Goal: Check status: Check status

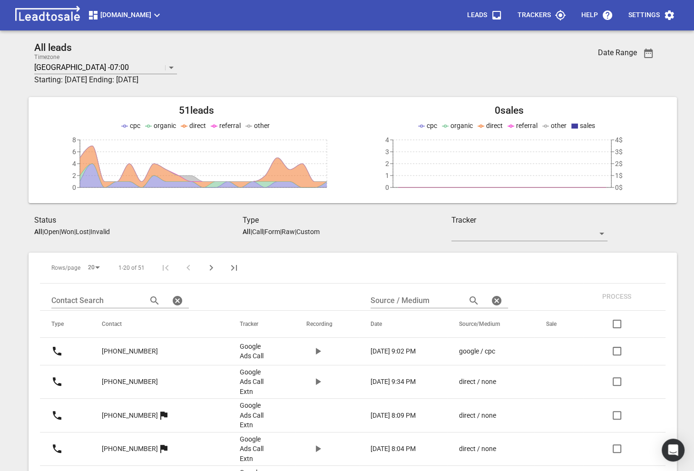
click at [167, 21] on button "[DOMAIN_NAME]" at bounding box center [125, 15] width 83 height 19
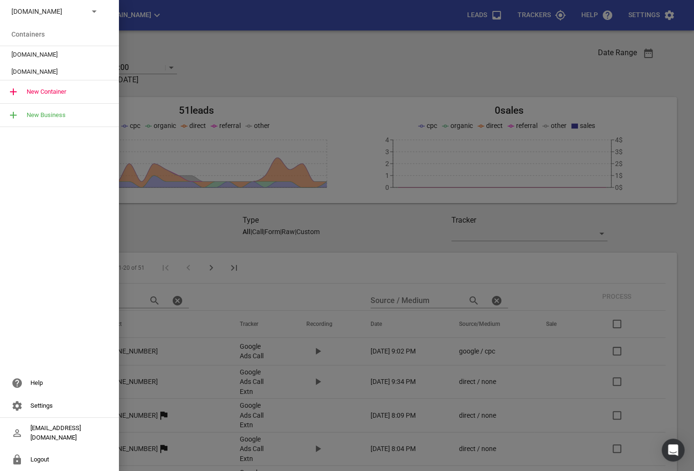
click at [70, 13] on p "[DOMAIN_NAME]" at bounding box center [45, 12] width 69 height 10
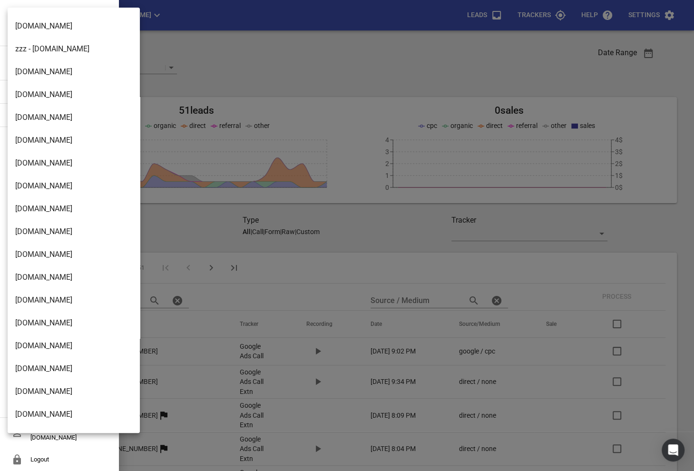
scroll to position [632, 0]
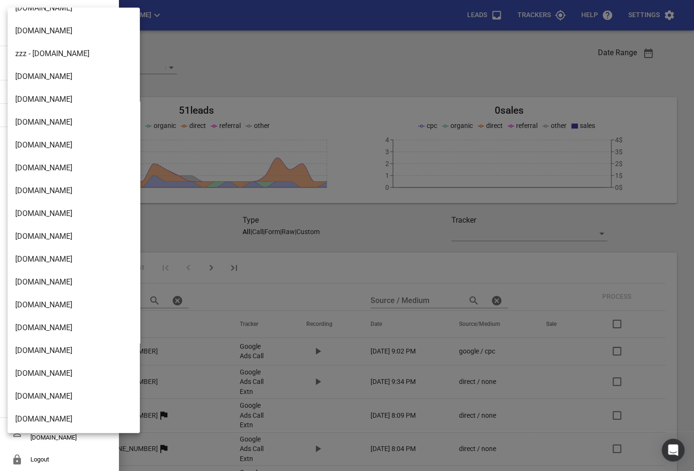
click at [42, 252] on li "[DOMAIN_NAME]" at bounding box center [74, 259] width 132 height 23
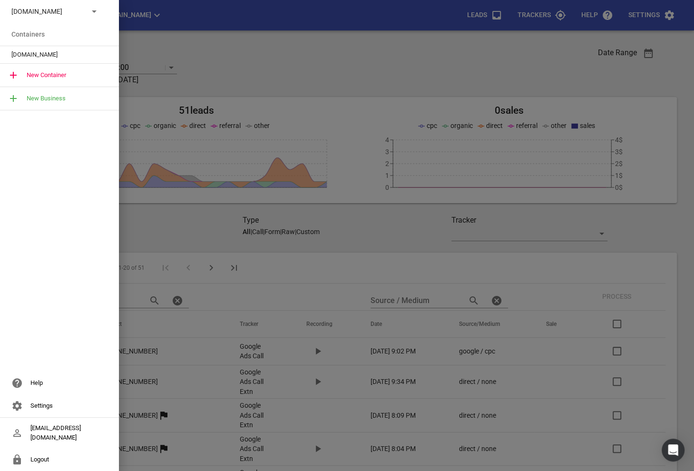
click at [70, 56] on span "[DOMAIN_NAME]" at bounding box center [55, 55] width 89 height 10
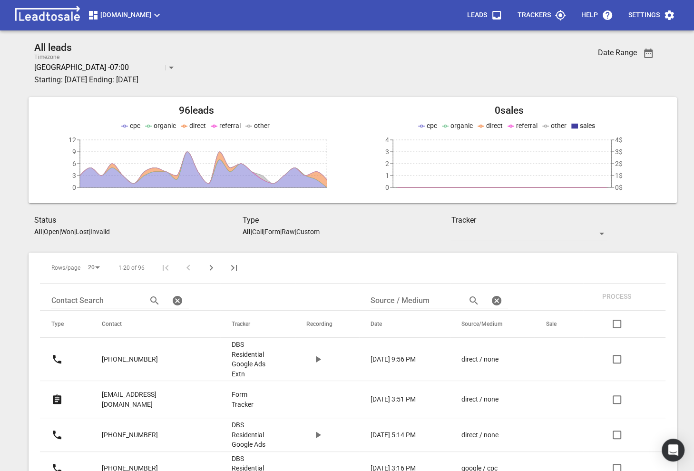
click at [659, 50] on span "button" at bounding box center [648, 53] width 23 height 11
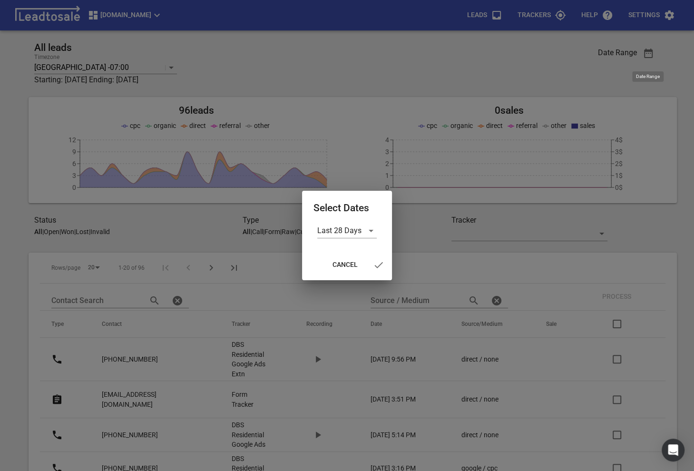
click at [659, 50] on div at bounding box center [347, 235] width 694 height 471
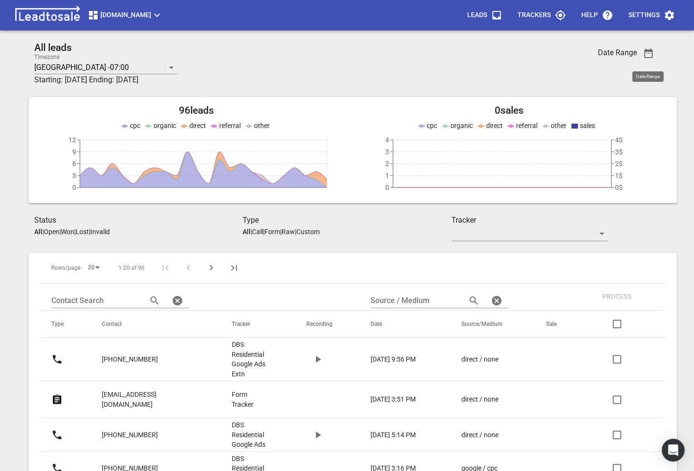
click at [659, 50] on span "button" at bounding box center [648, 53] width 23 height 11
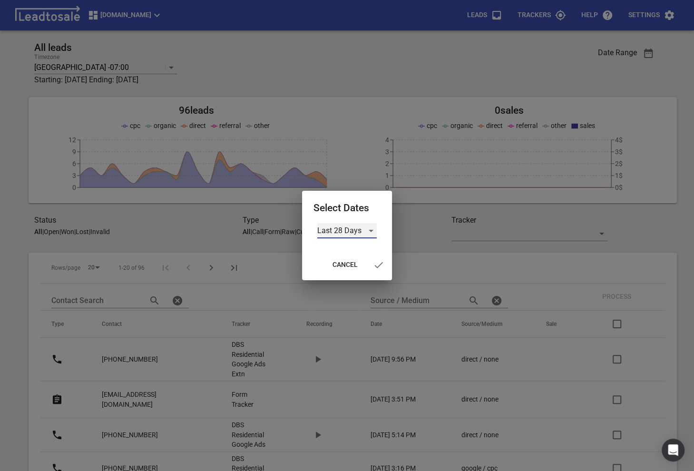
click at [349, 228] on div "Last 28 Days" at bounding box center [347, 230] width 60 height 15
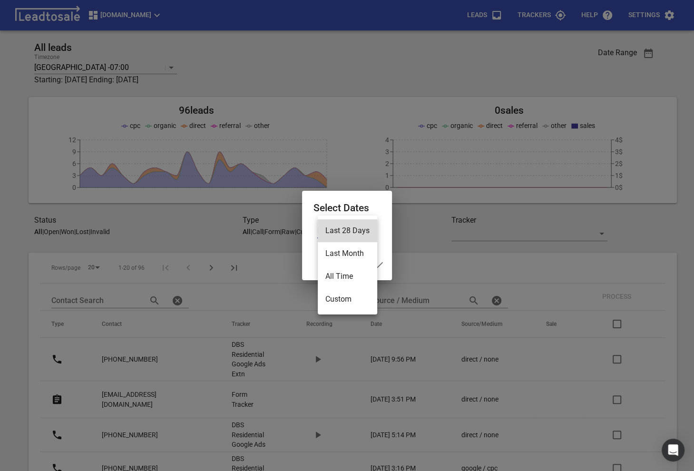
click at [338, 275] on li "All Time" at bounding box center [348, 276] width 60 height 23
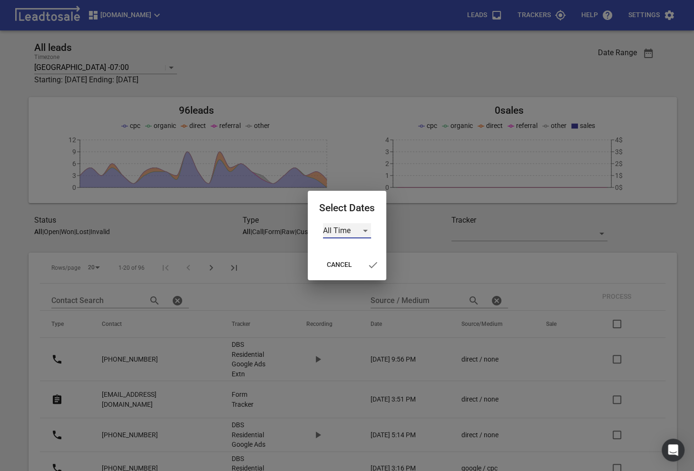
click at [342, 233] on div "All Time" at bounding box center [347, 230] width 48 height 15
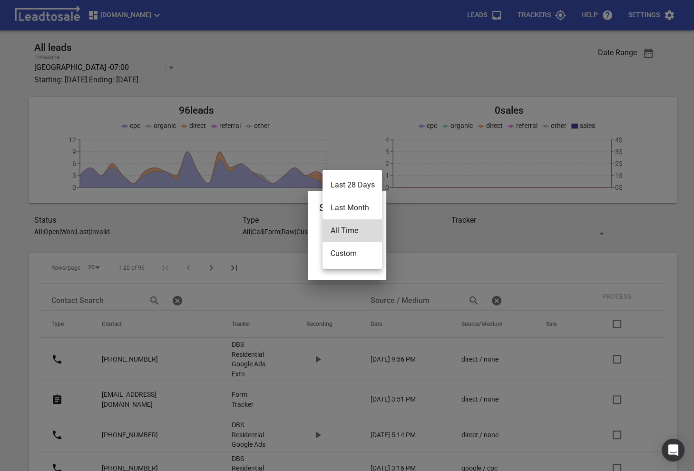
click at [343, 250] on li "Custom" at bounding box center [353, 253] width 60 height 23
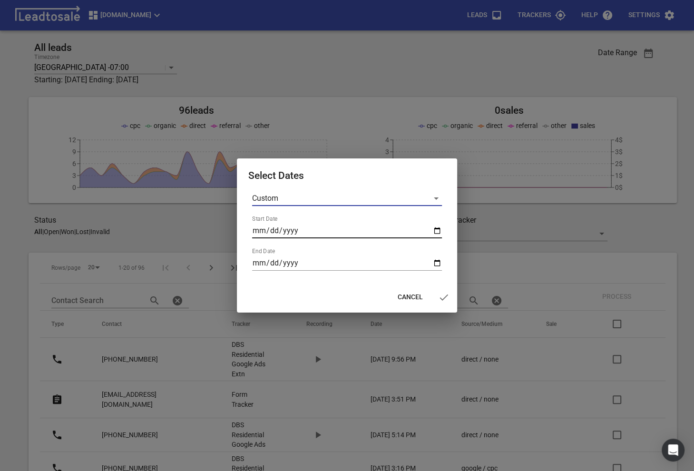
click at [259, 228] on input "Start Date" at bounding box center [347, 230] width 190 height 15
type input "[DATE]"
click at [254, 264] on input "End Date" at bounding box center [347, 263] width 190 height 15
type input "[DATE]"
click at [269, 264] on input "[DATE]" at bounding box center [347, 263] width 190 height 15
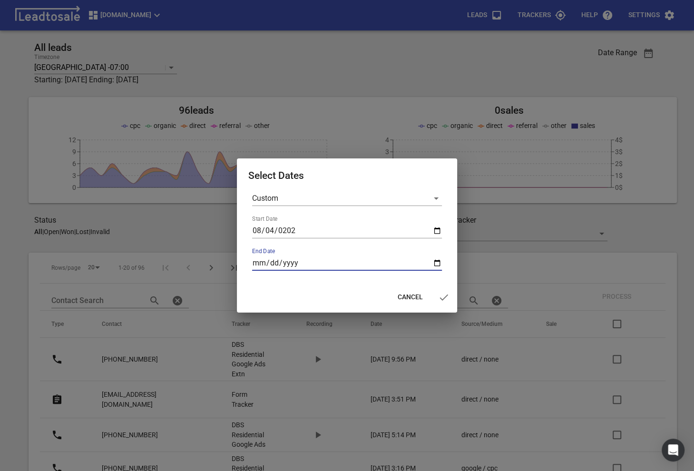
type input "[DATE]"
click at [446, 297] on icon "button" at bounding box center [444, 298] width 9 height 6
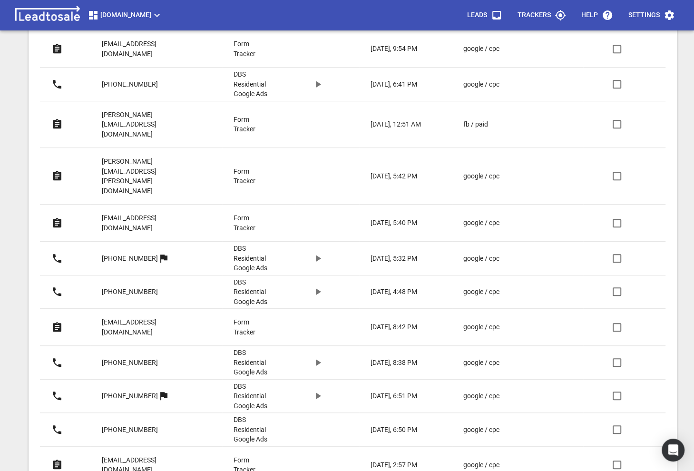
scroll to position [625, 0]
